Goal: Task Accomplishment & Management: Manage account settings

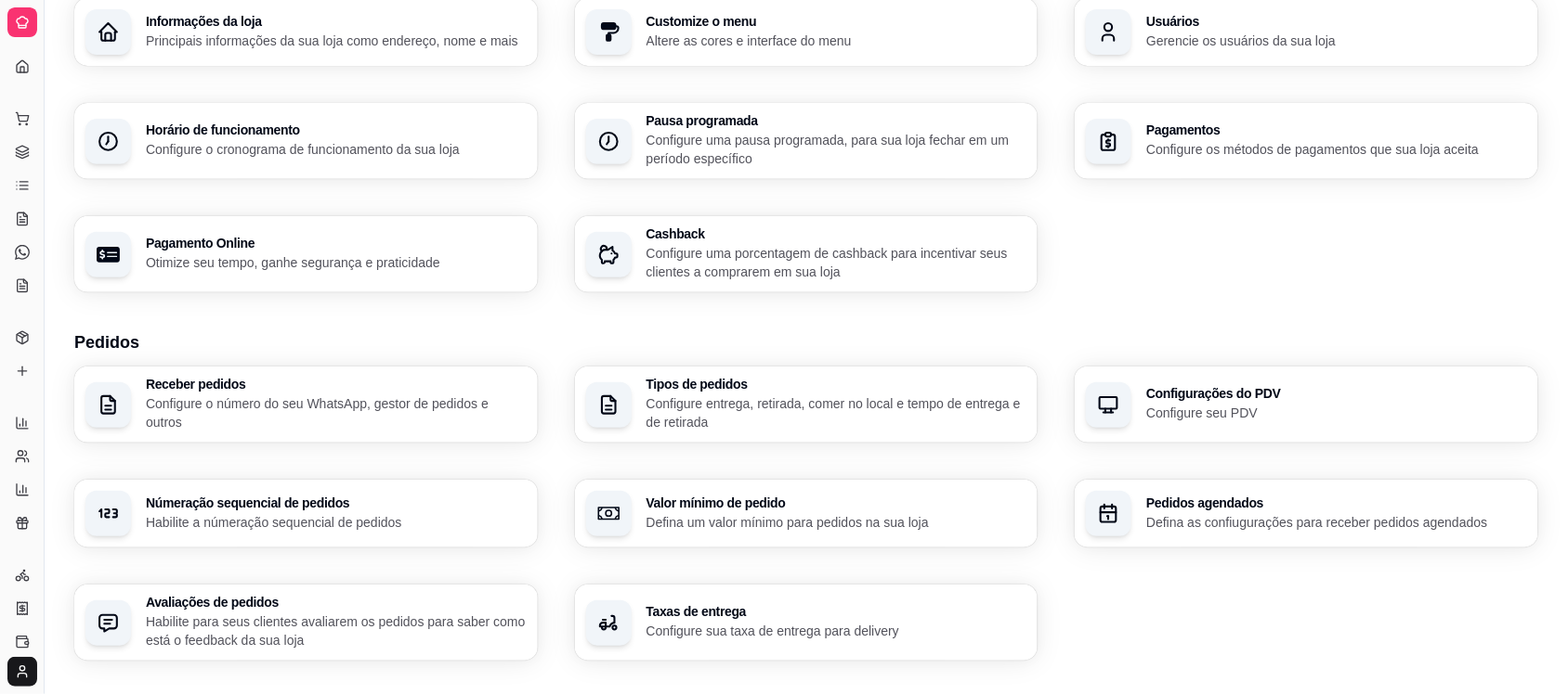
scroll to position [266, 0]
click at [41, 269] on button "Toggle Sidebar" at bounding box center [43, 347] width 15 height 694
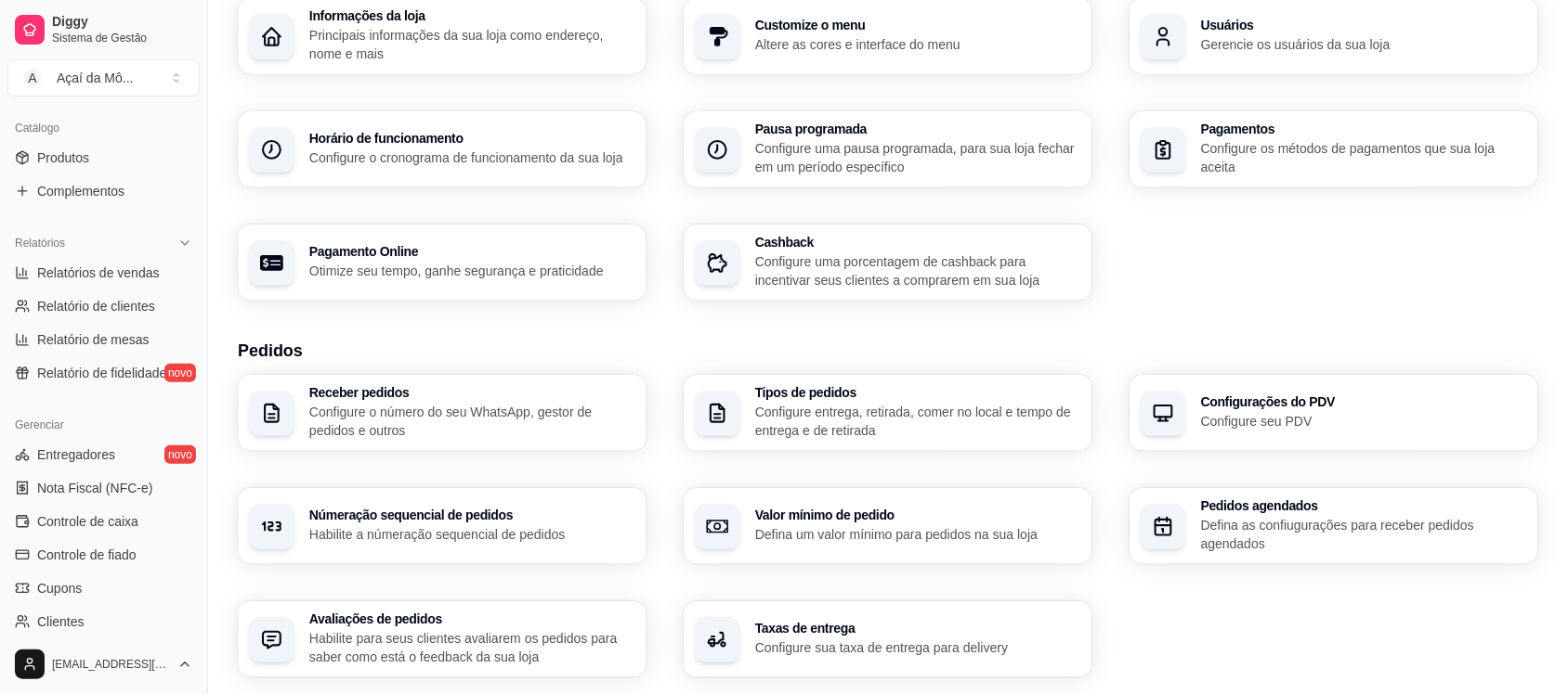
scroll to position [448, 0]
click at [200, 303] on button "Toggle Sidebar" at bounding box center [207, 347] width 15 height 694
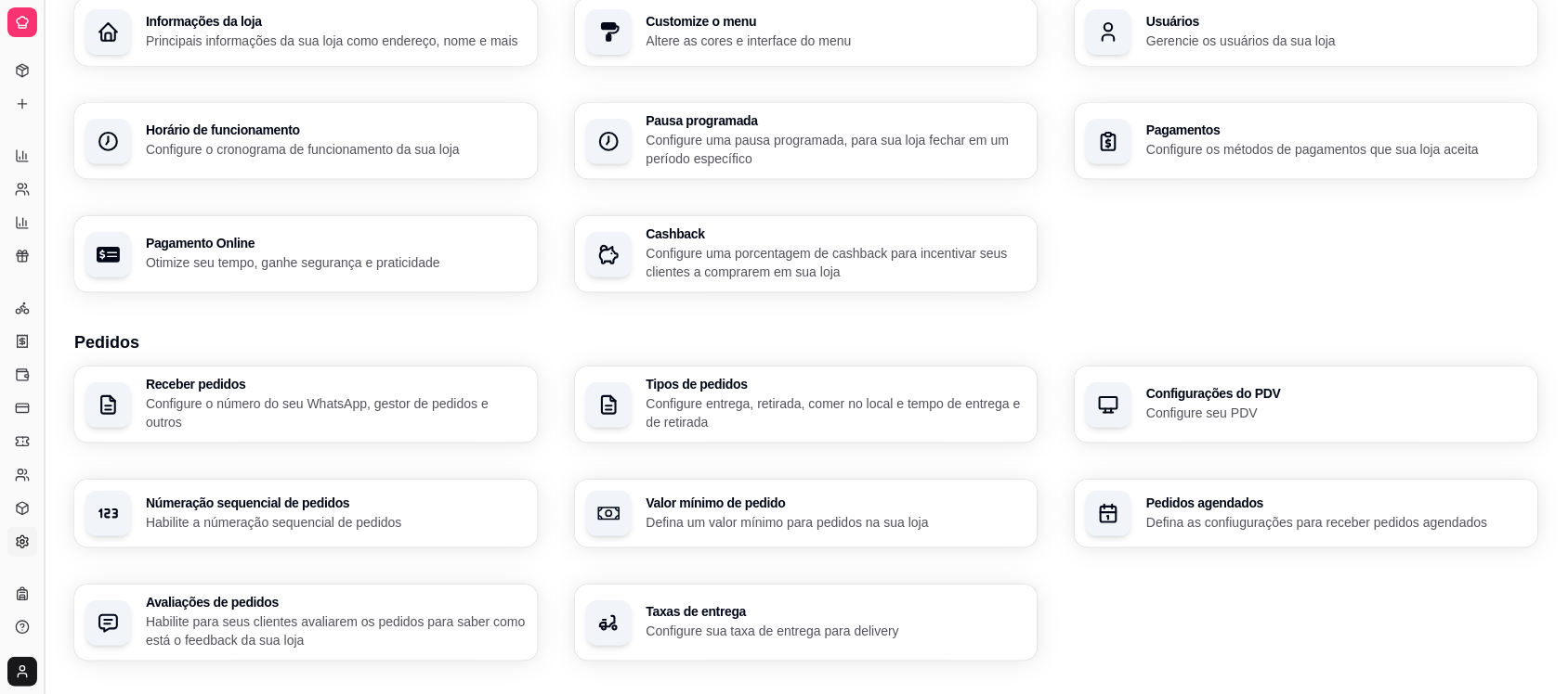
scroll to position [266, 0]
click at [44, 292] on button "Toggle Sidebar" at bounding box center [43, 347] width 15 height 694
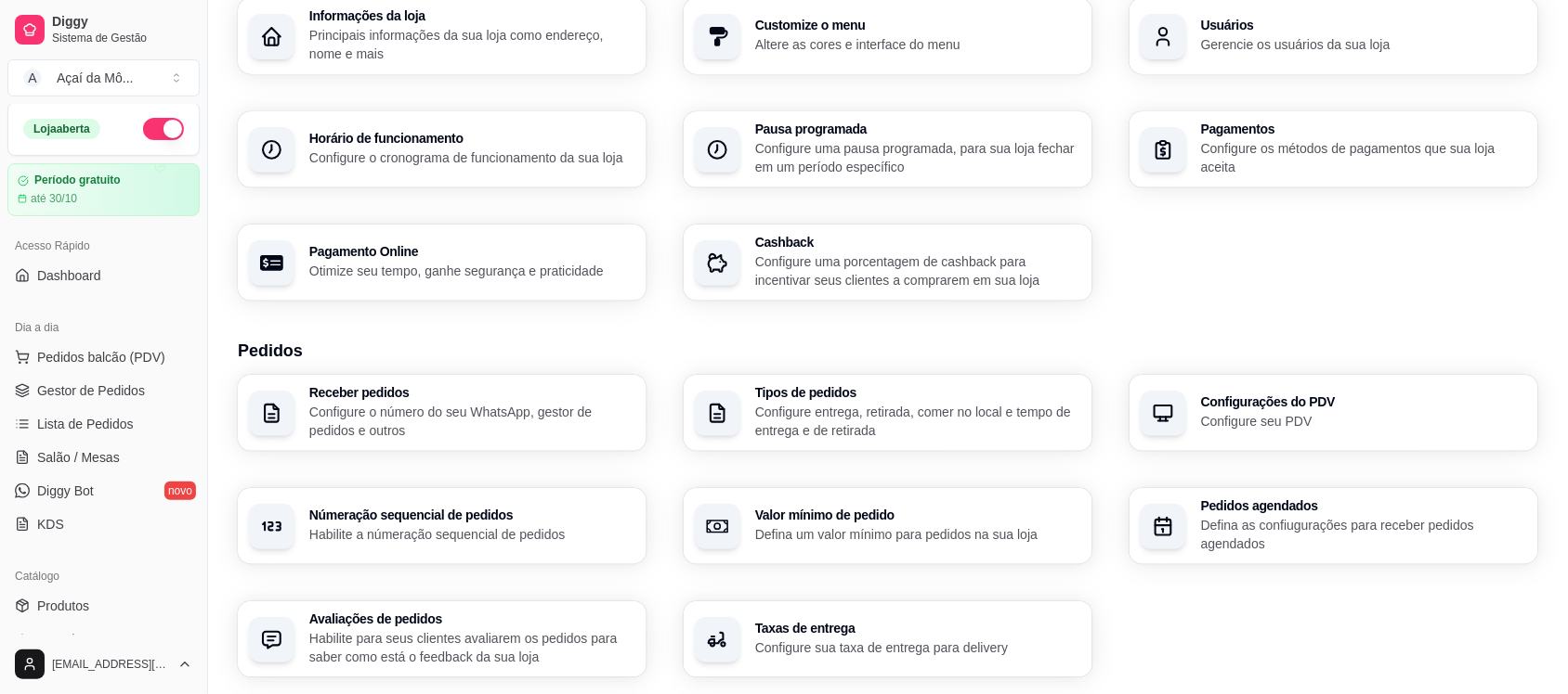
scroll to position [0, 0]
click at [121, 390] on span "Gestor de Pedidos" at bounding box center [91, 392] width 107 height 19
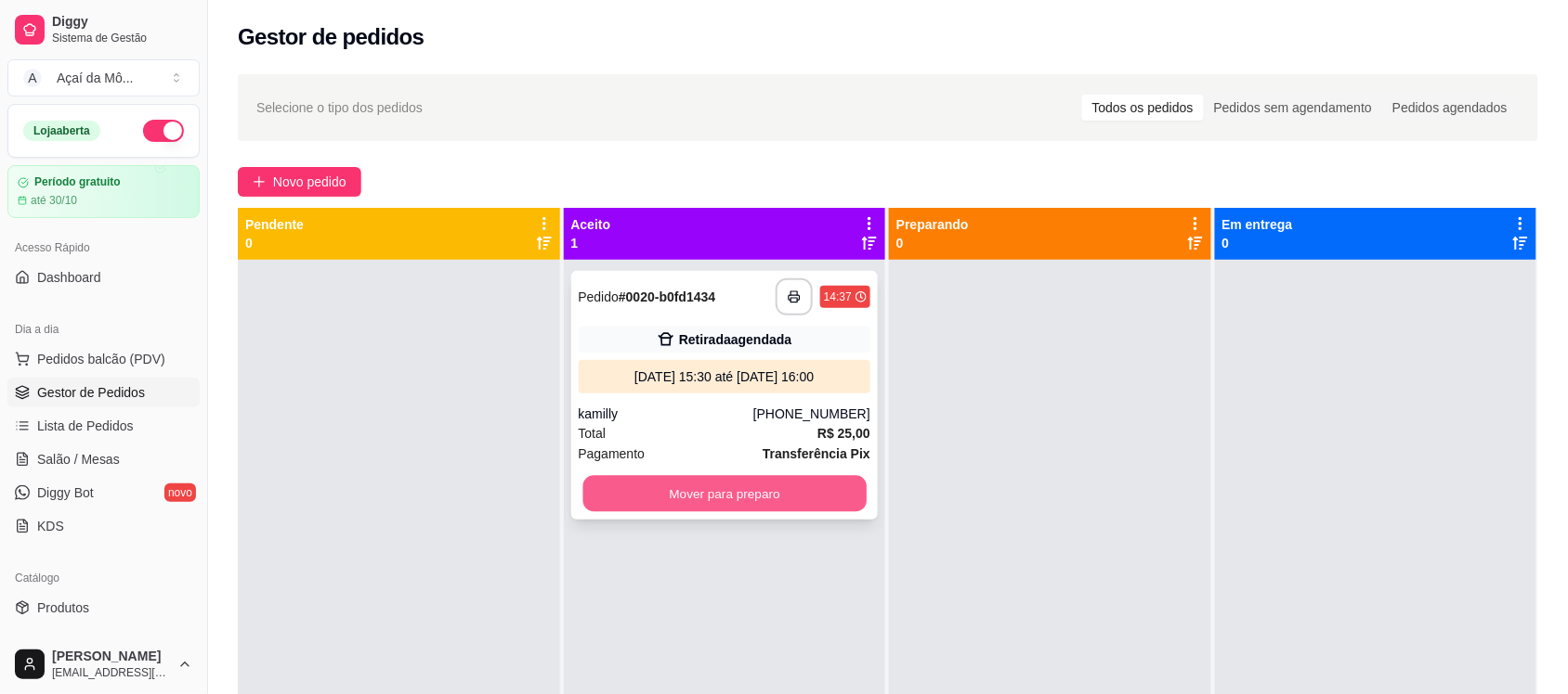
click at [684, 497] on button "Mover para preparo" at bounding box center [724, 494] width 284 height 36
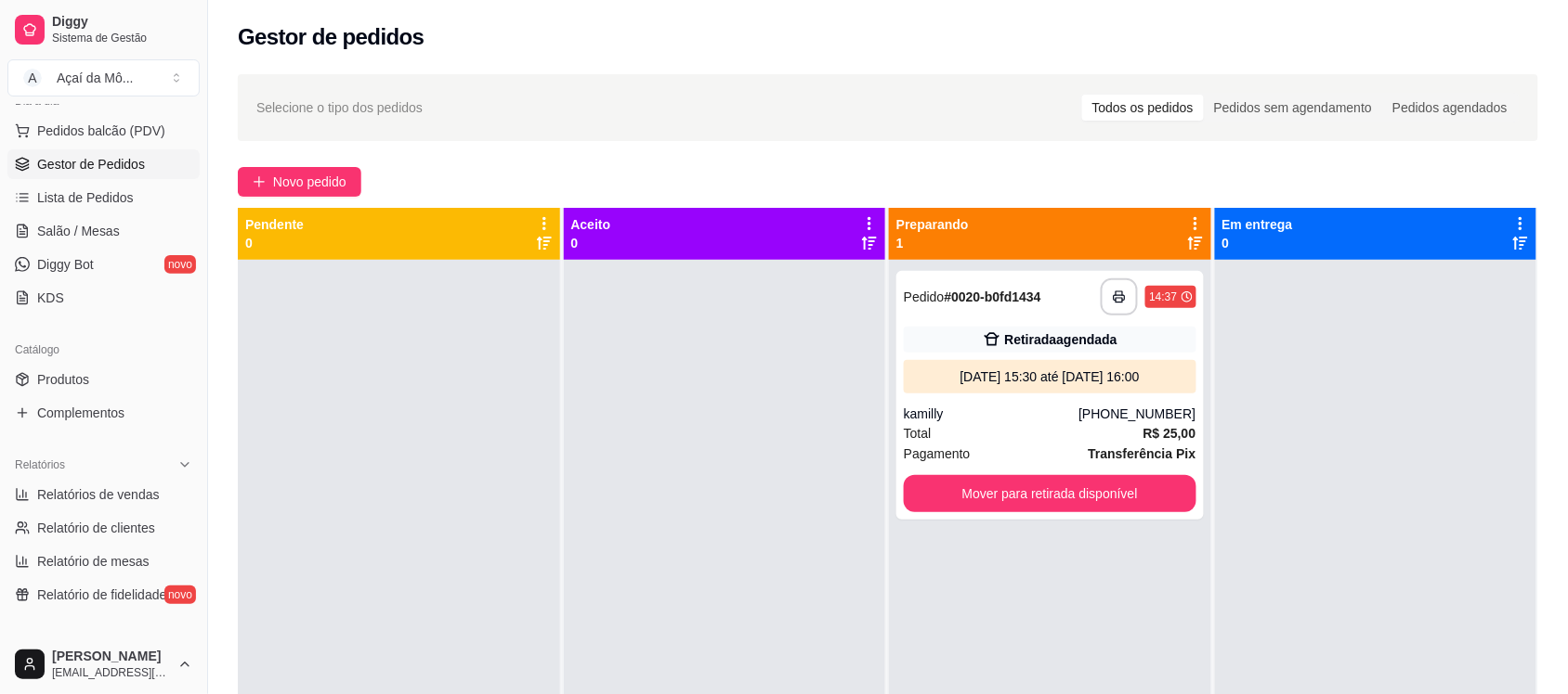
scroll to position [244, 0]
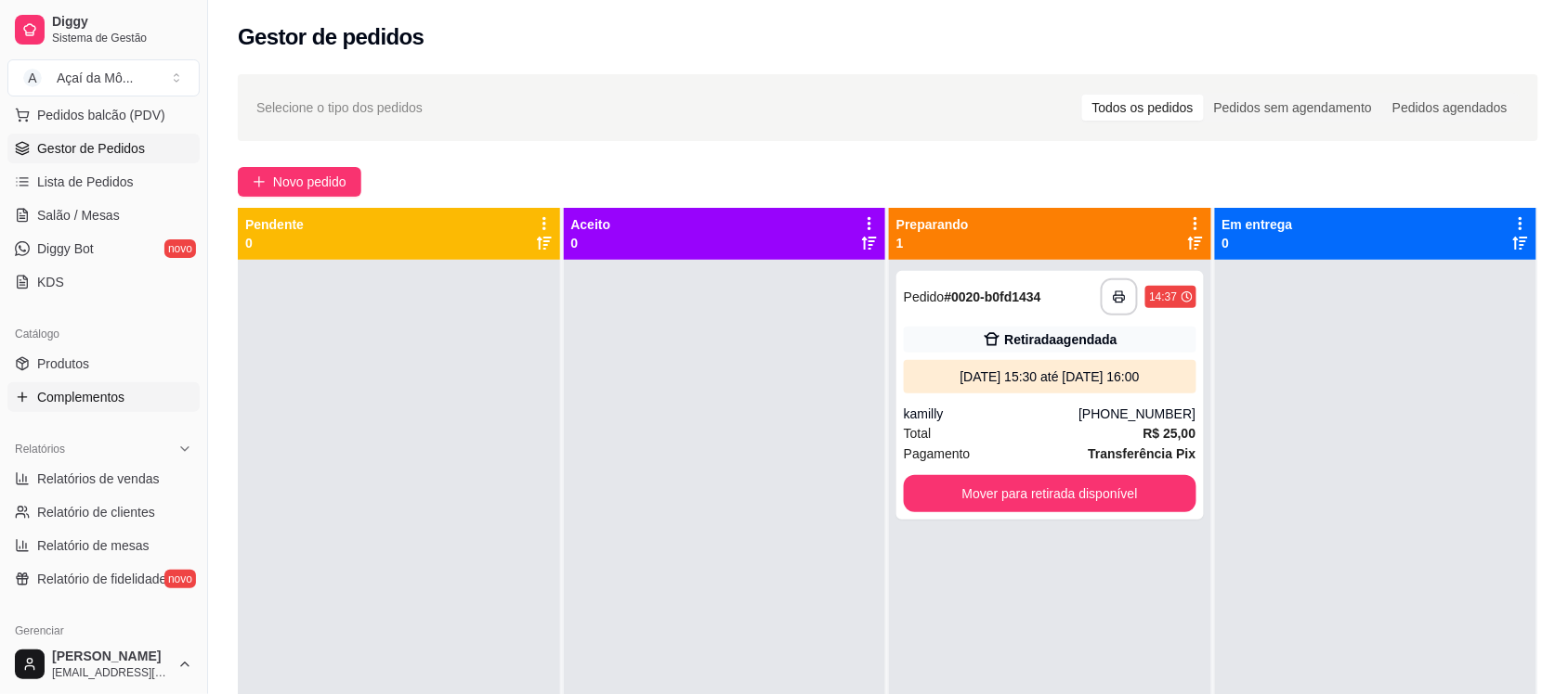
click at [138, 386] on link "Complementos" at bounding box center [103, 398] width 192 height 30
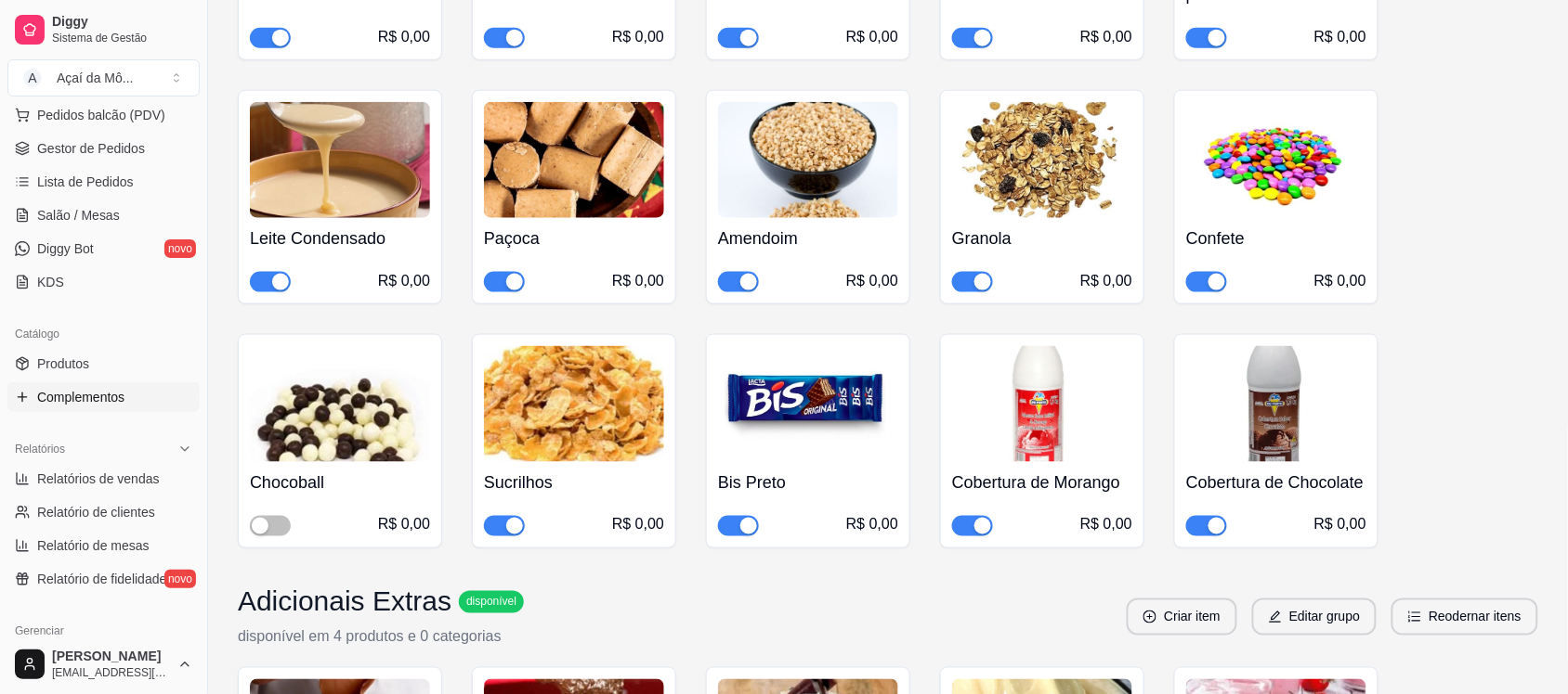
scroll to position [549, 0]
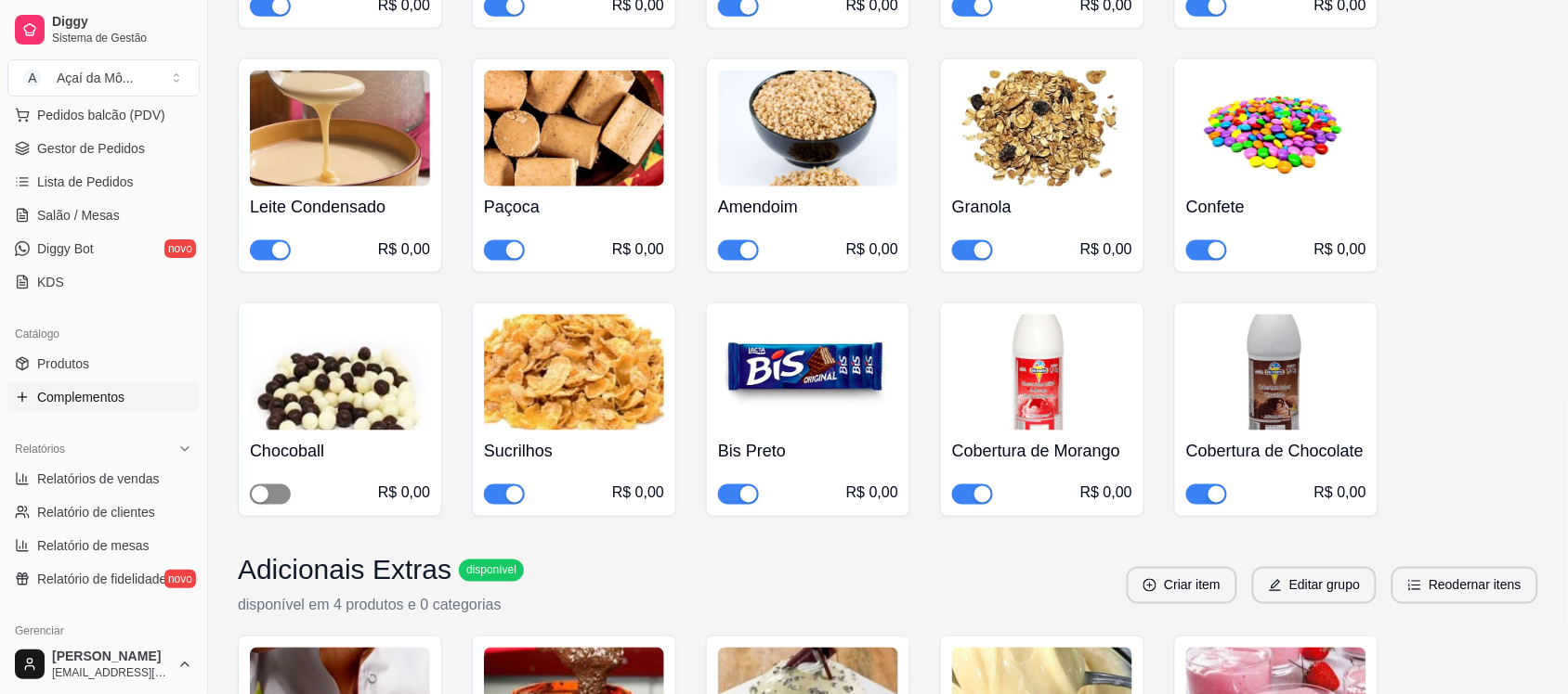
click at [279, 490] on span "button" at bounding box center [270, 494] width 40 height 21
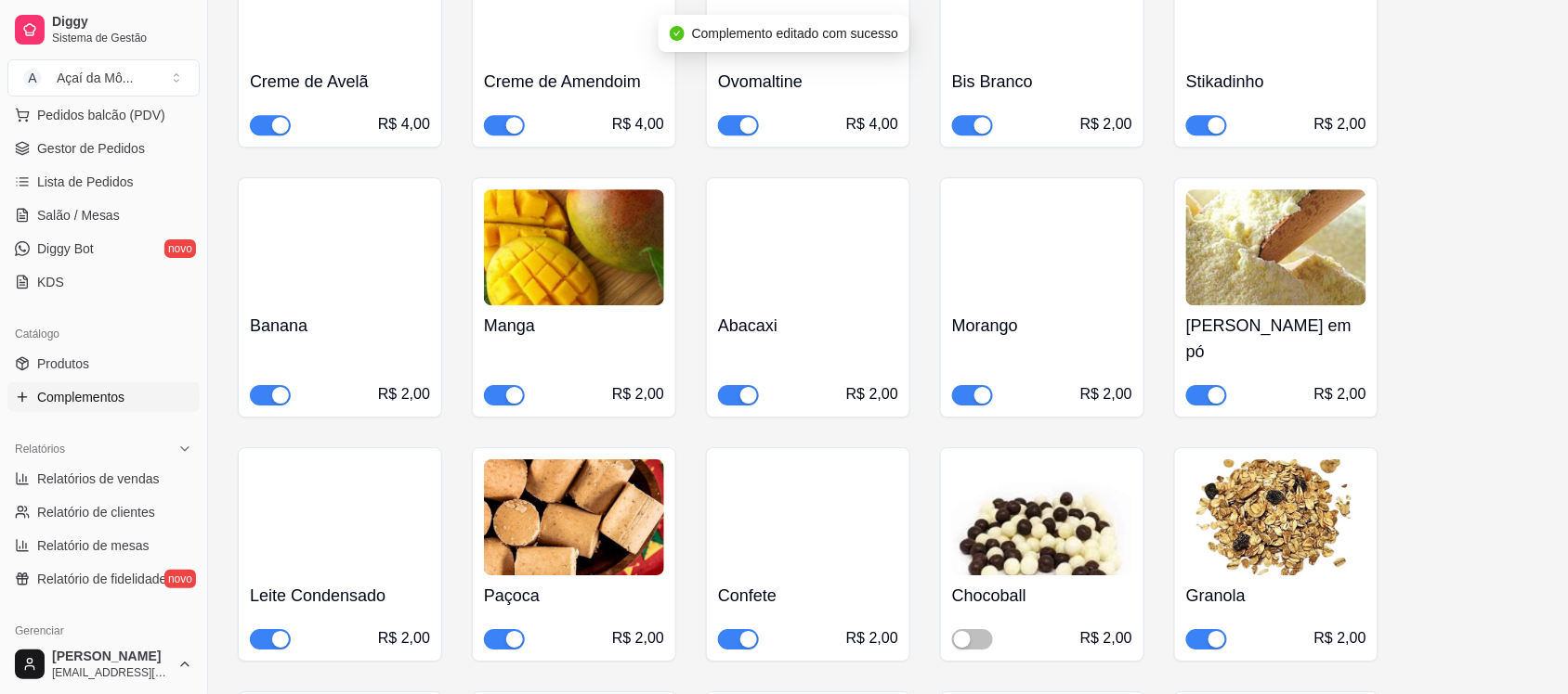
scroll to position [1555, 0]
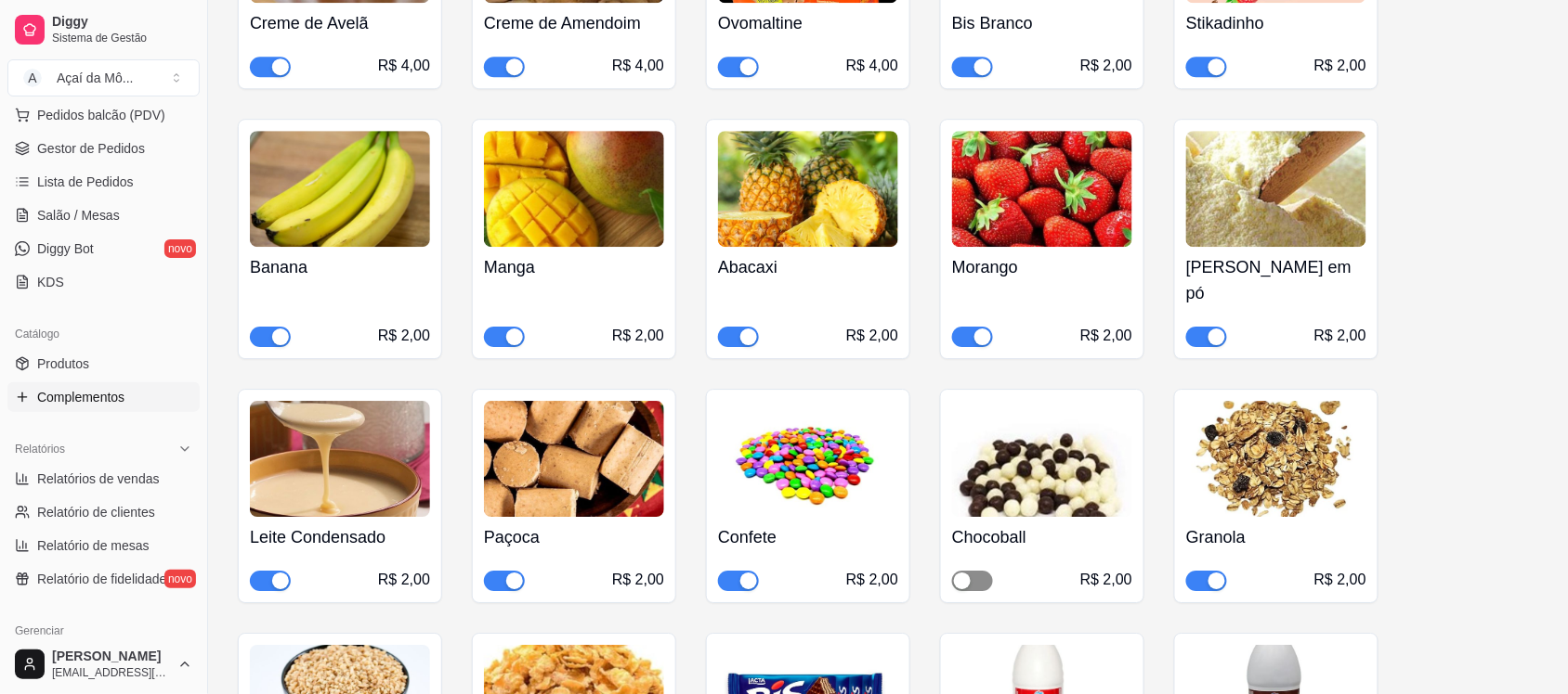
click at [980, 571] on span "button" at bounding box center [972, 581] width 40 height 21
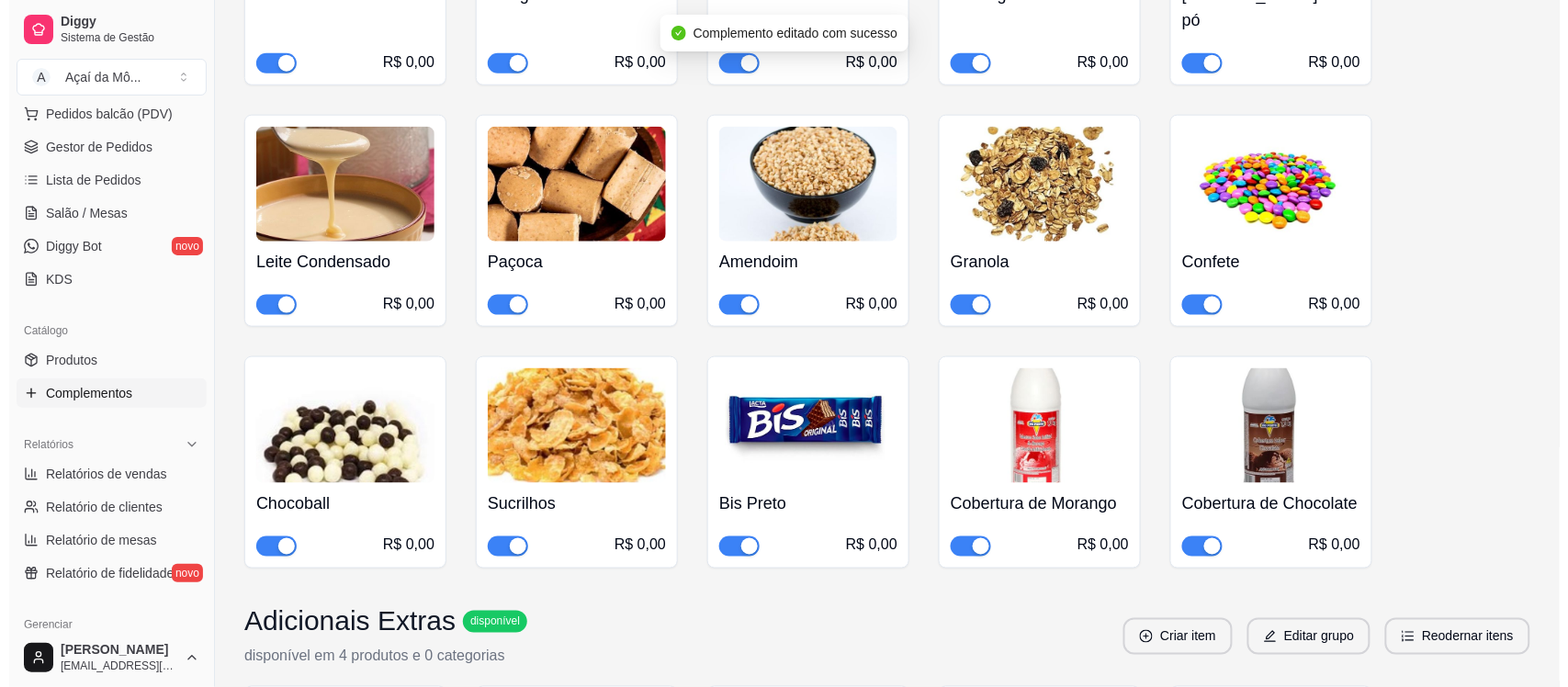
scroll to position [0, 0]
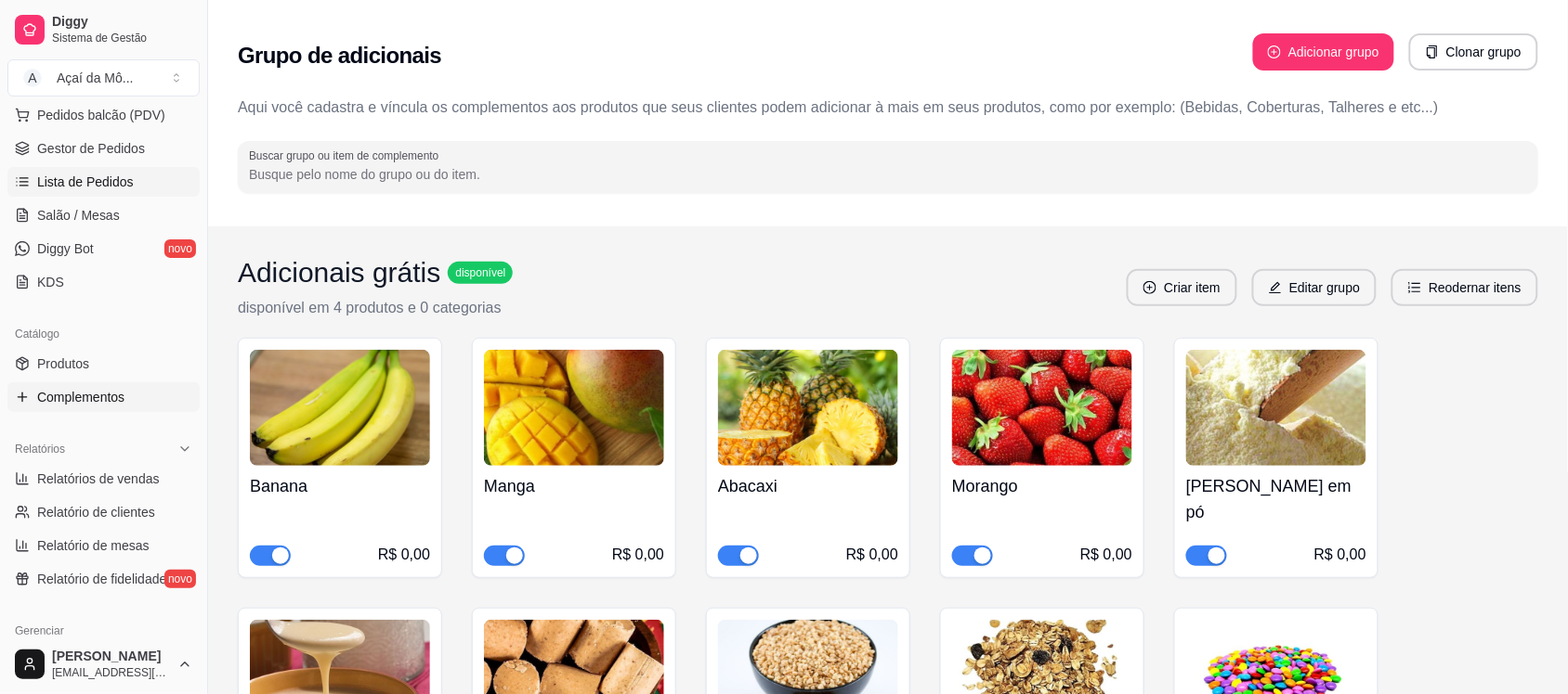
click at [63, 181] on span "Lista de Pedidos" at bounding box center [86, 181] width 97 height 19
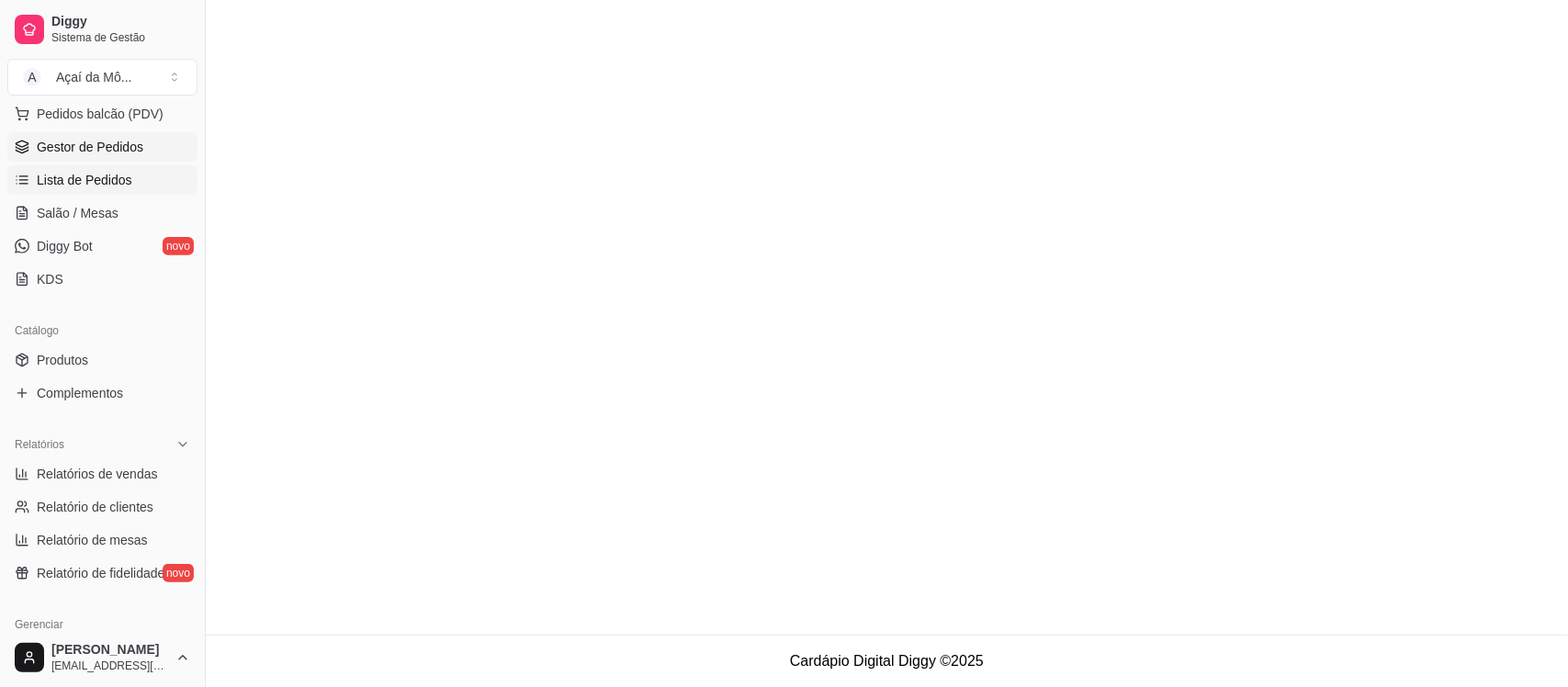
click at [51, 140] on span "Gestor de Pedidos" at bounding box center [90, 146] width 106 height 19
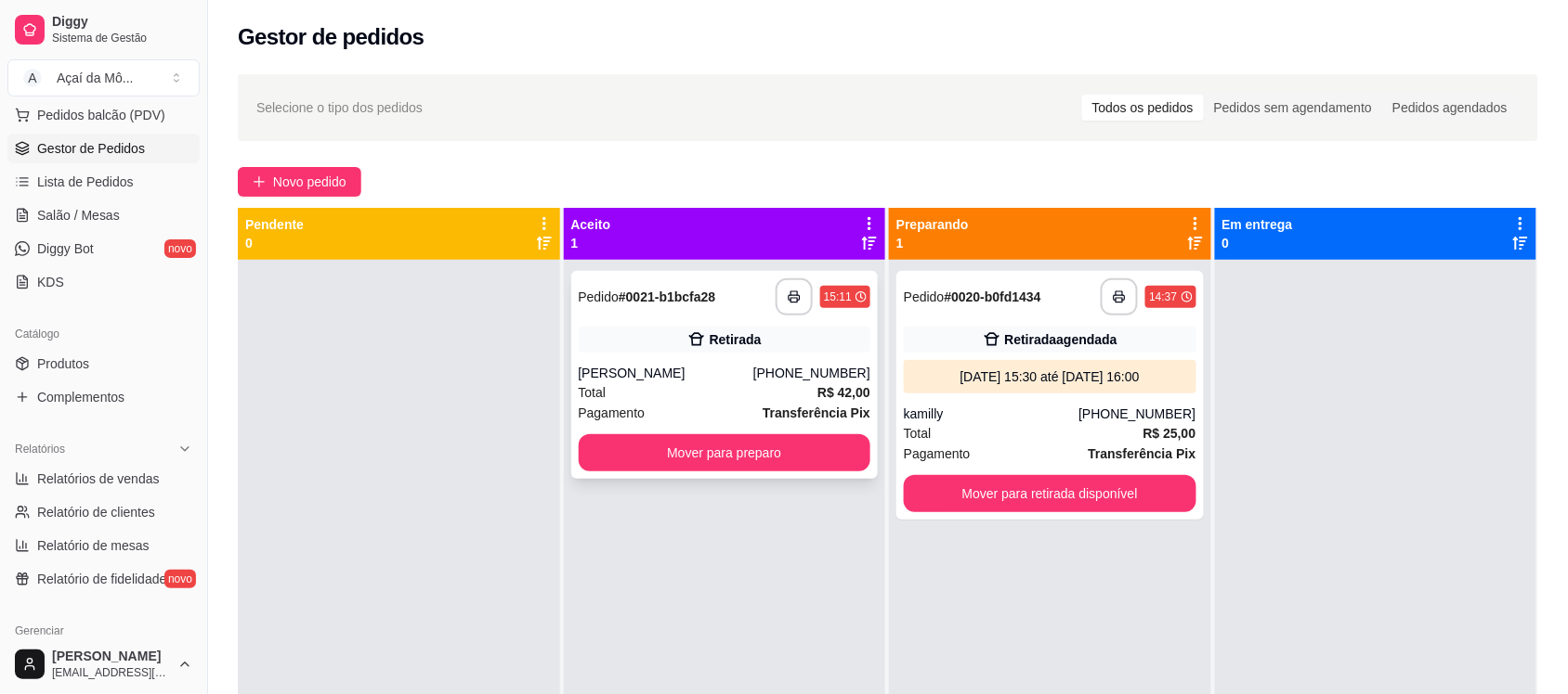
click at [699, 376] on div "[PERSON_NAME]" at bounding box center [666, 373] width 174 height 19
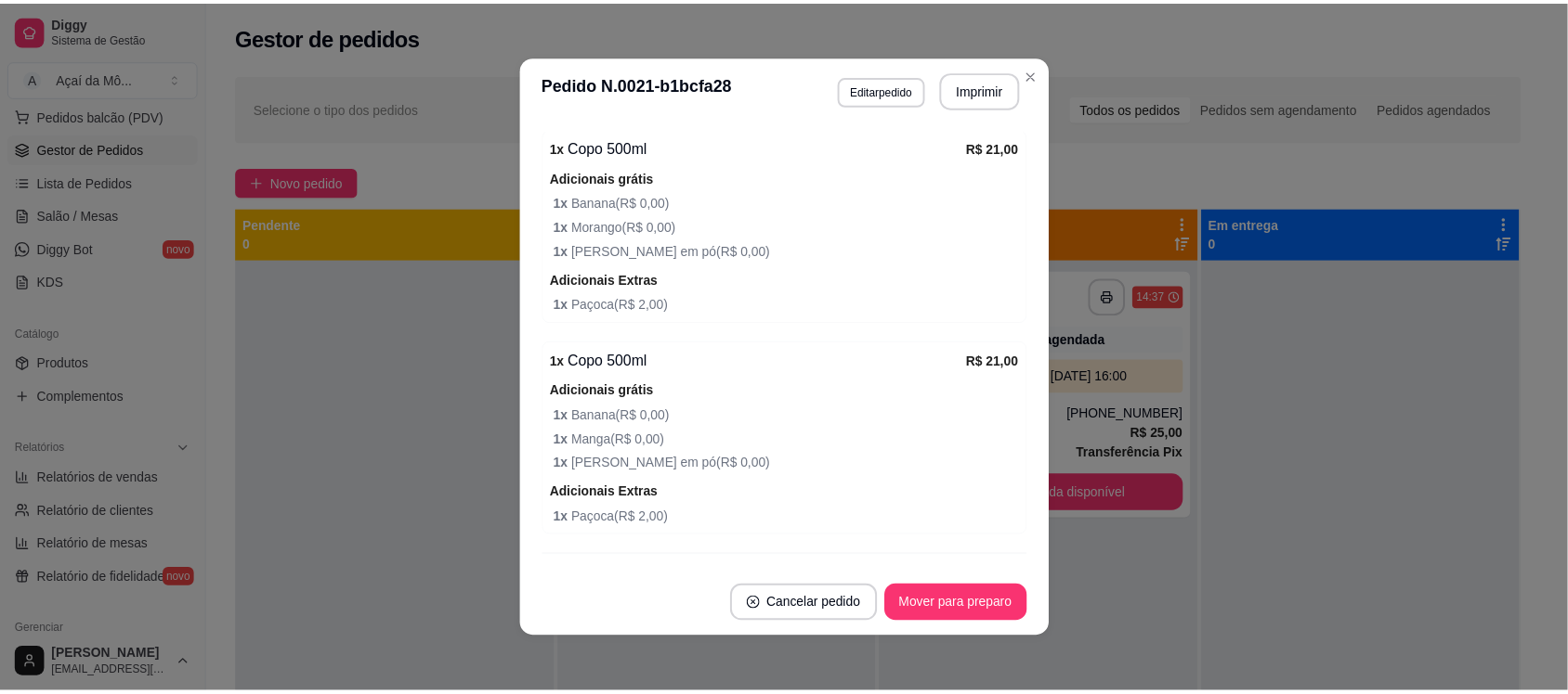
scroll to position [409, 0]
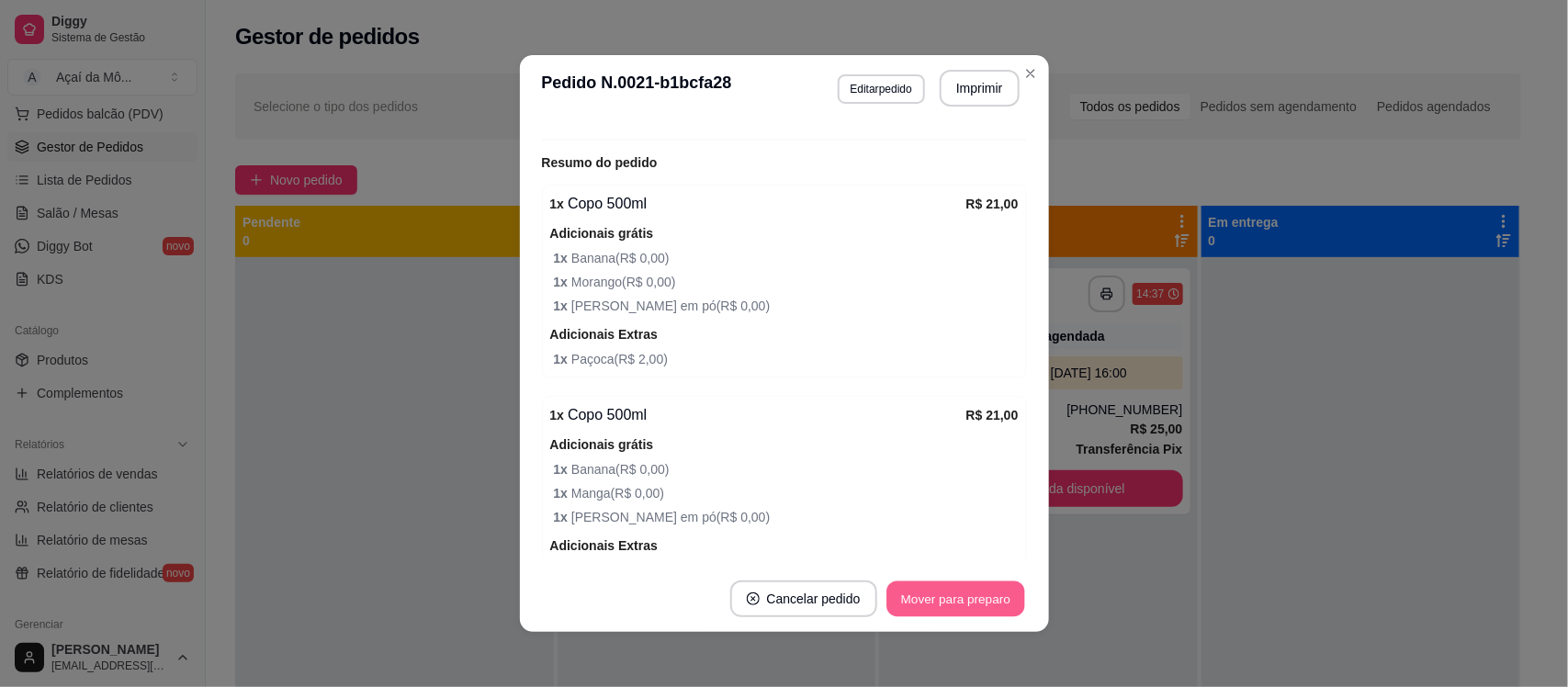
click at [947, 594] on button "Mover para preparo" at bounding box center [954, 599] width 137 height 36
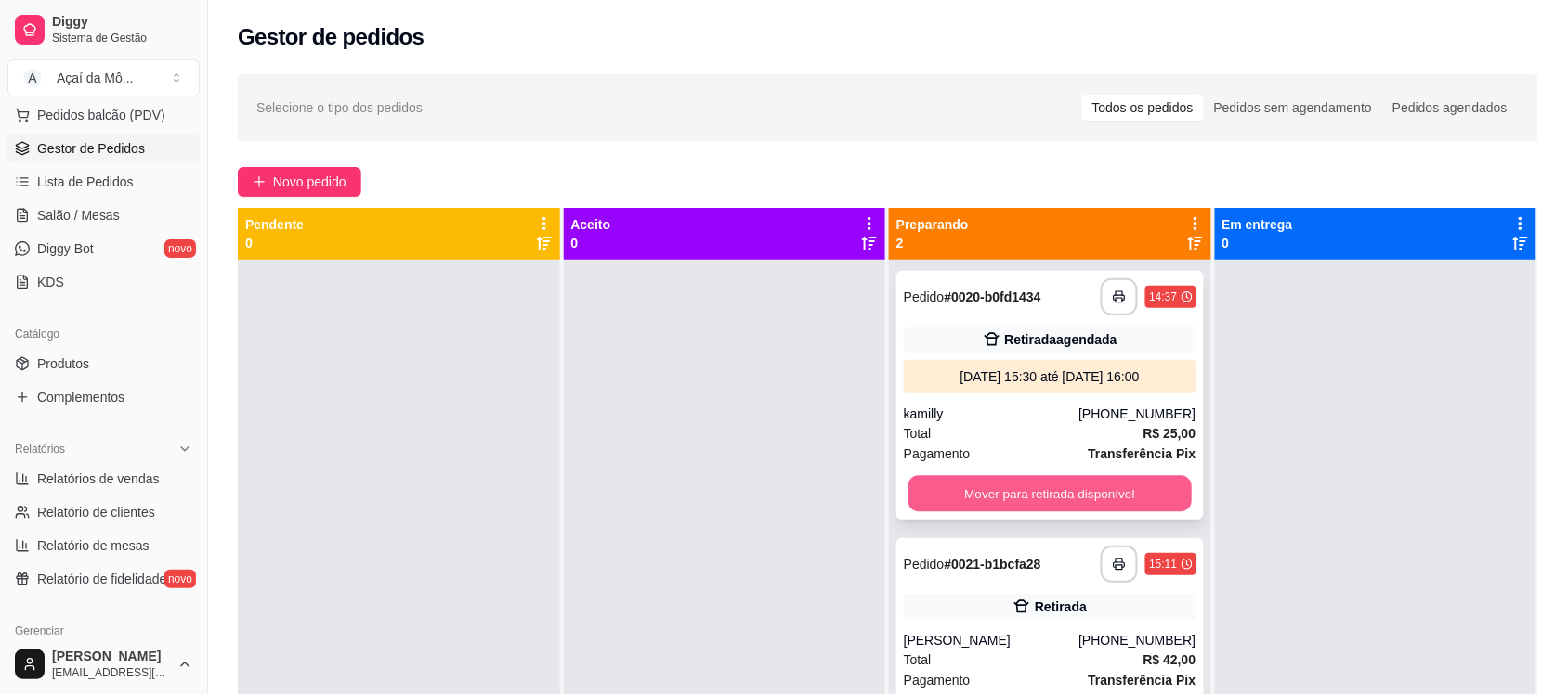
click at [1034, 494] on button "Mover para retirada disponível" at bounding box center [1050, 494] width 284 height 36
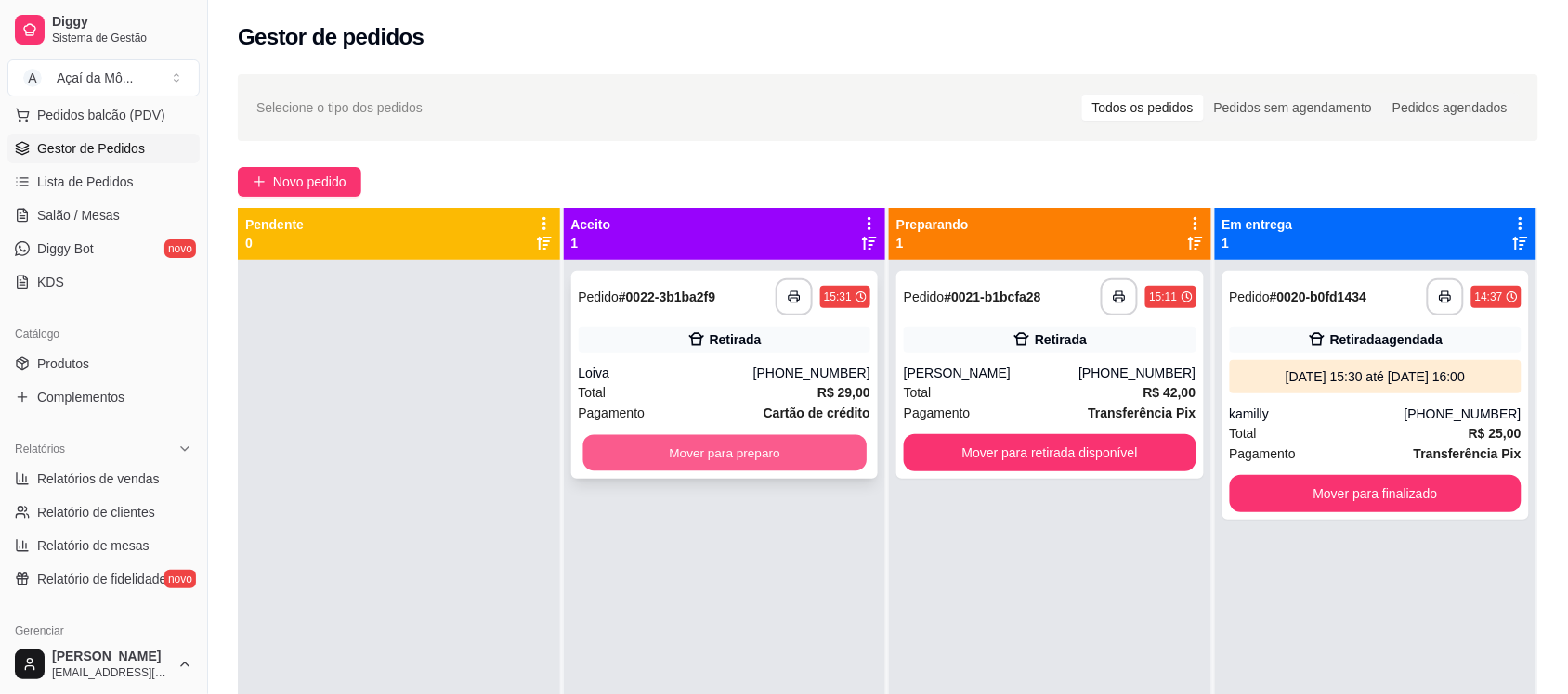
click at [753, 453] on button "Mover para preparo" at bounding box center [724, 453] width 284 height 36
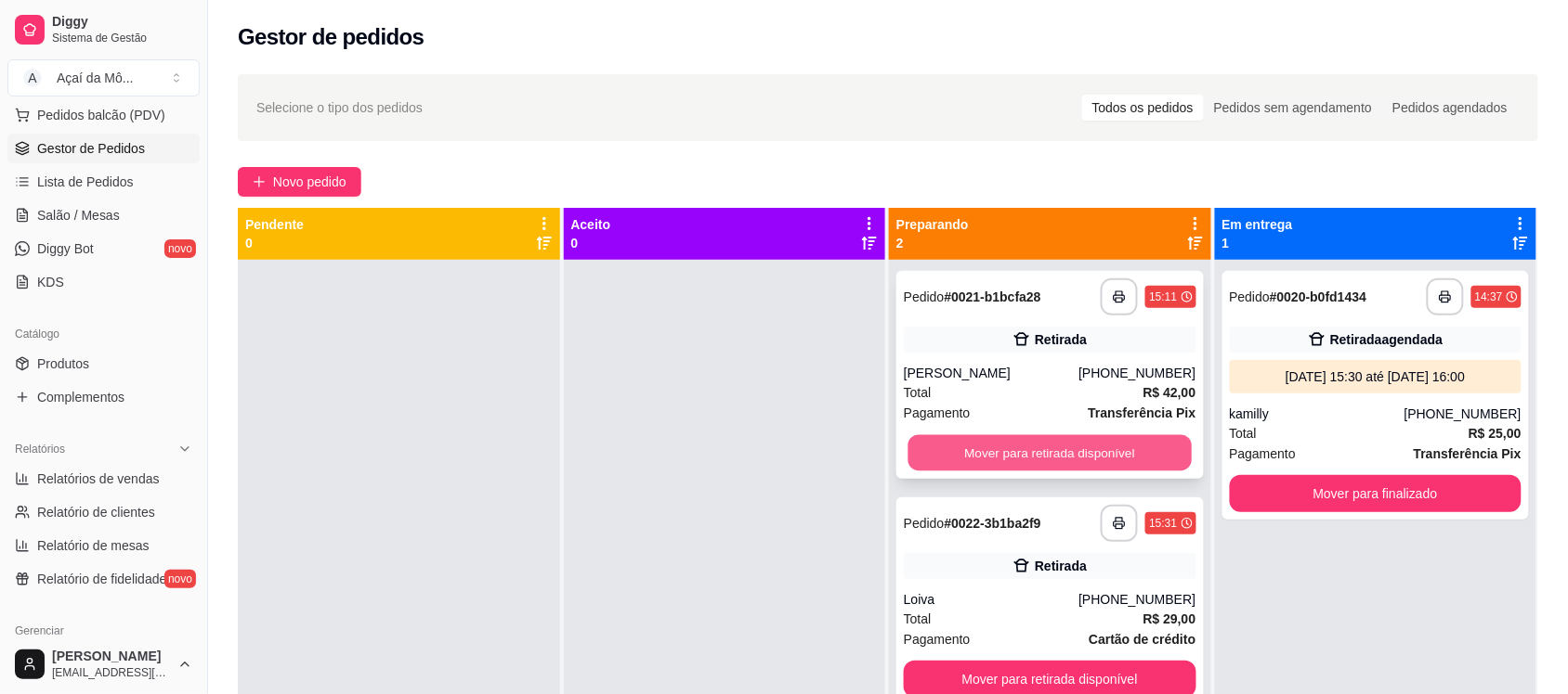
click at [1060, 457] on button "Mover para retirada disponível" at bounding box center [1050, 453] width 284 height 36
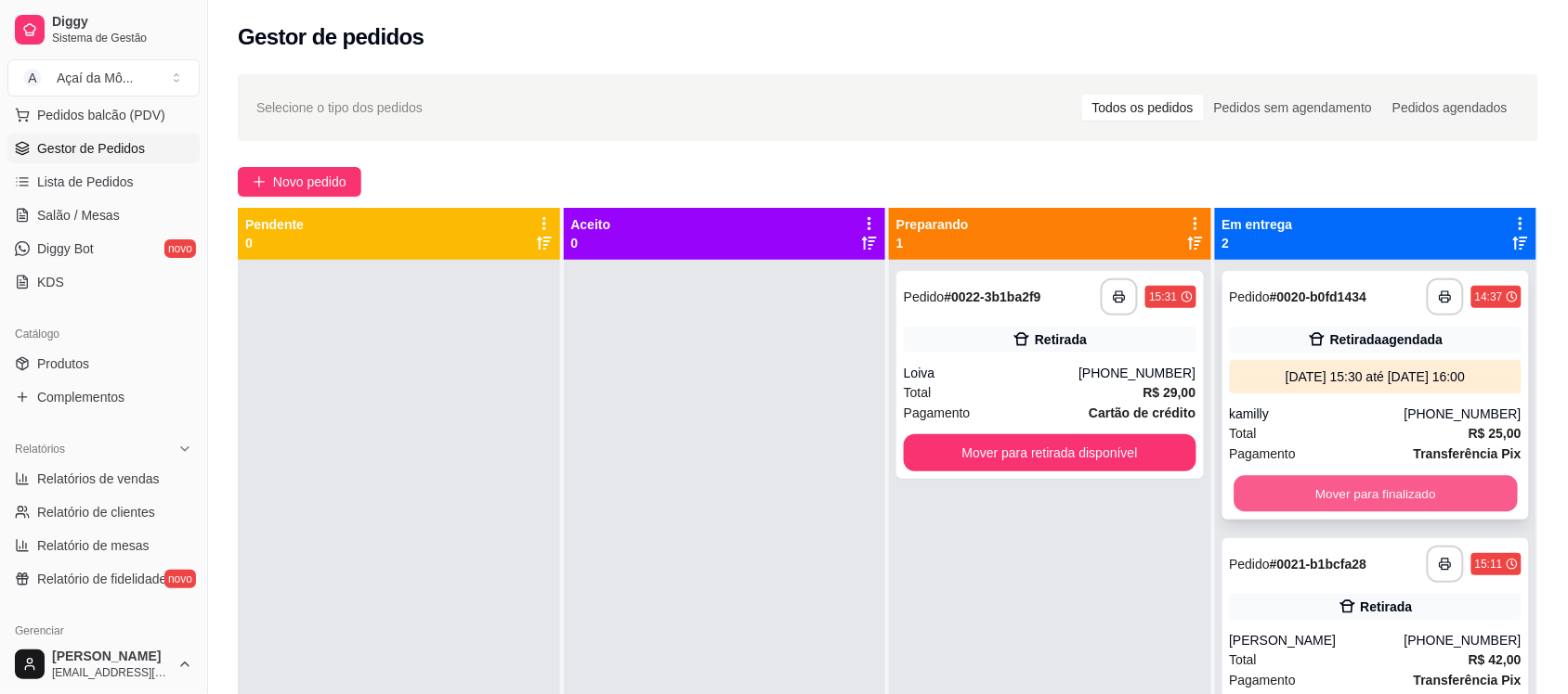
click at [1407, 483] on button "Mover para finalizado" at bounding box center [1375, 494] width 284 height 36
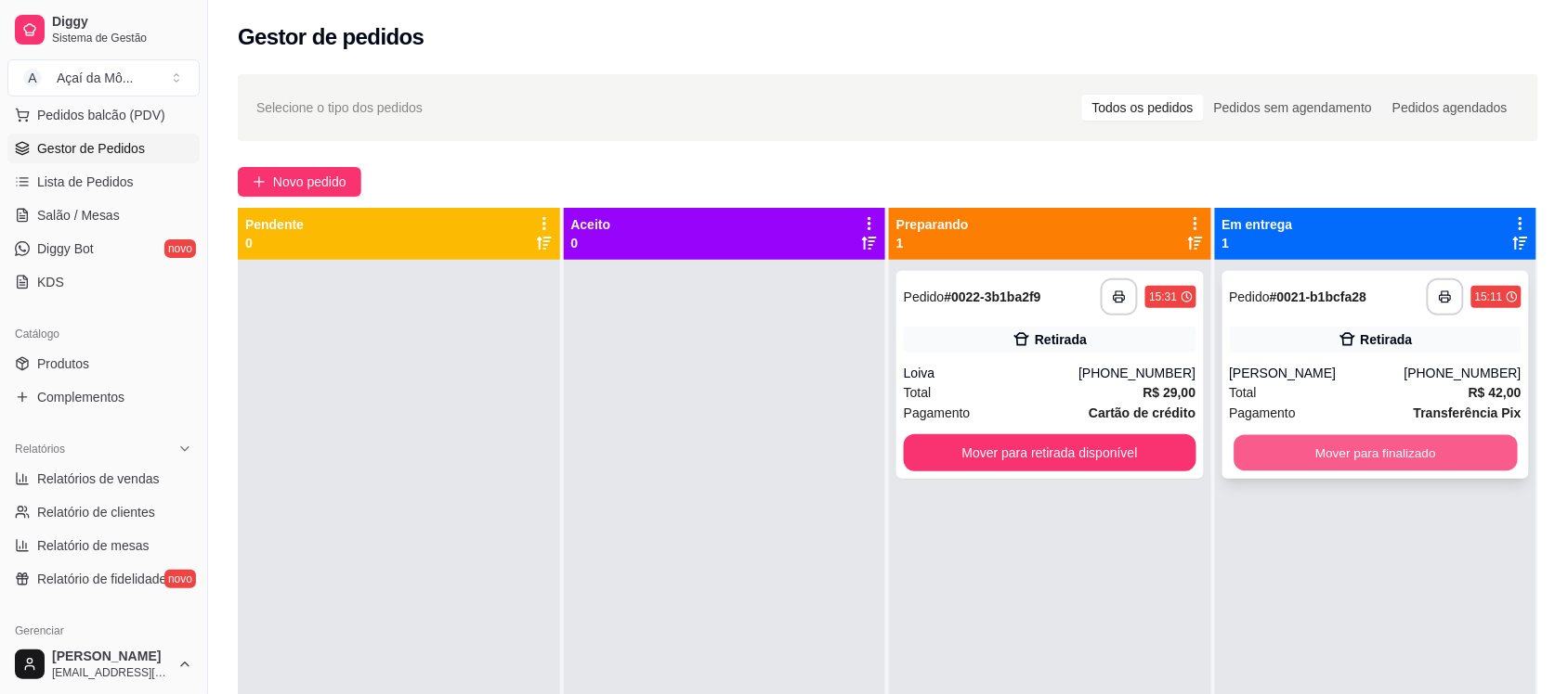
click at [1353, 444] on button "Mover para finalizado" at bounding box center [1375, 453] width 284 height 36
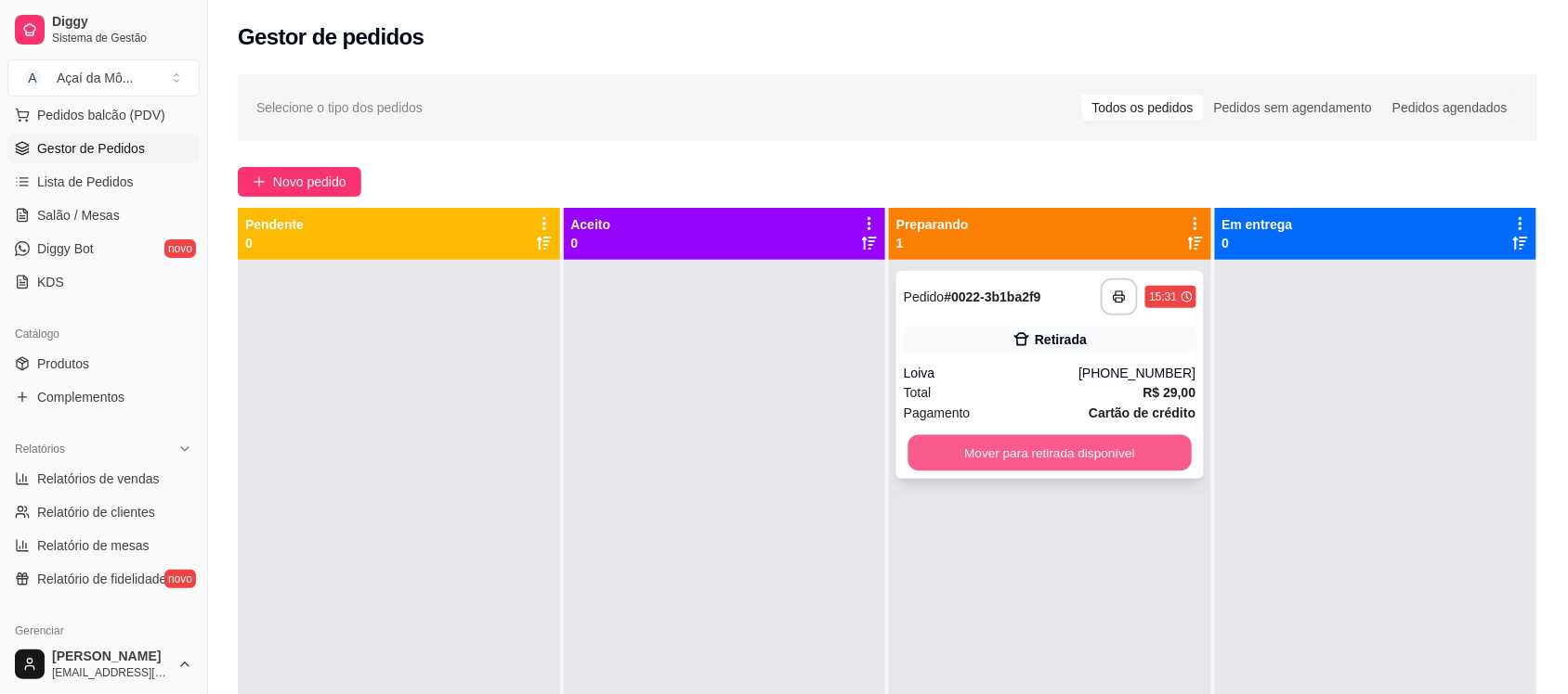
click at [1027, 458] on button "Mover para retirada disponível" at bounding box center [1050, 453] width 284 height 36
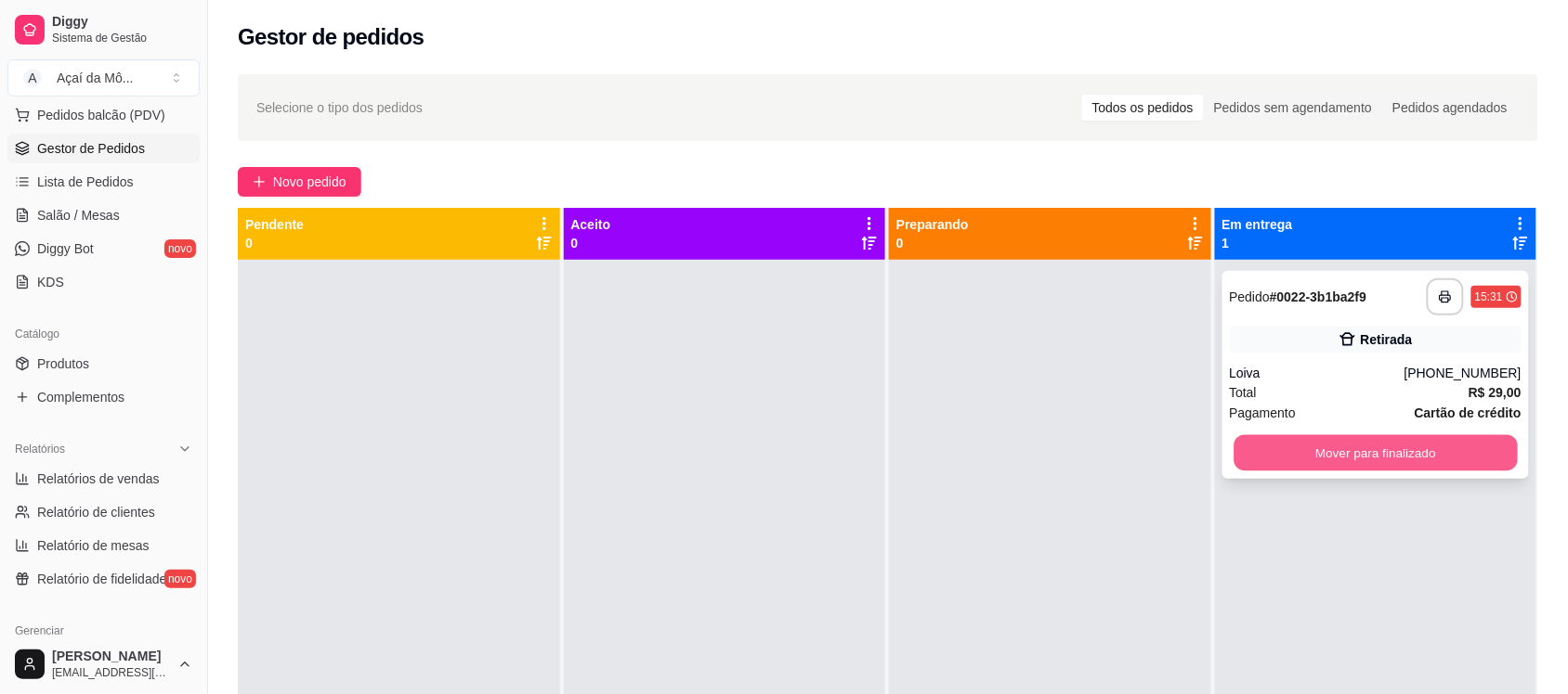
click at [1293, 443] on button "Mover para finalizado" at bounding box center [1375, 453] width 284 height 36
